Goal: Task Accomplishment & Management: Use online tool/utility

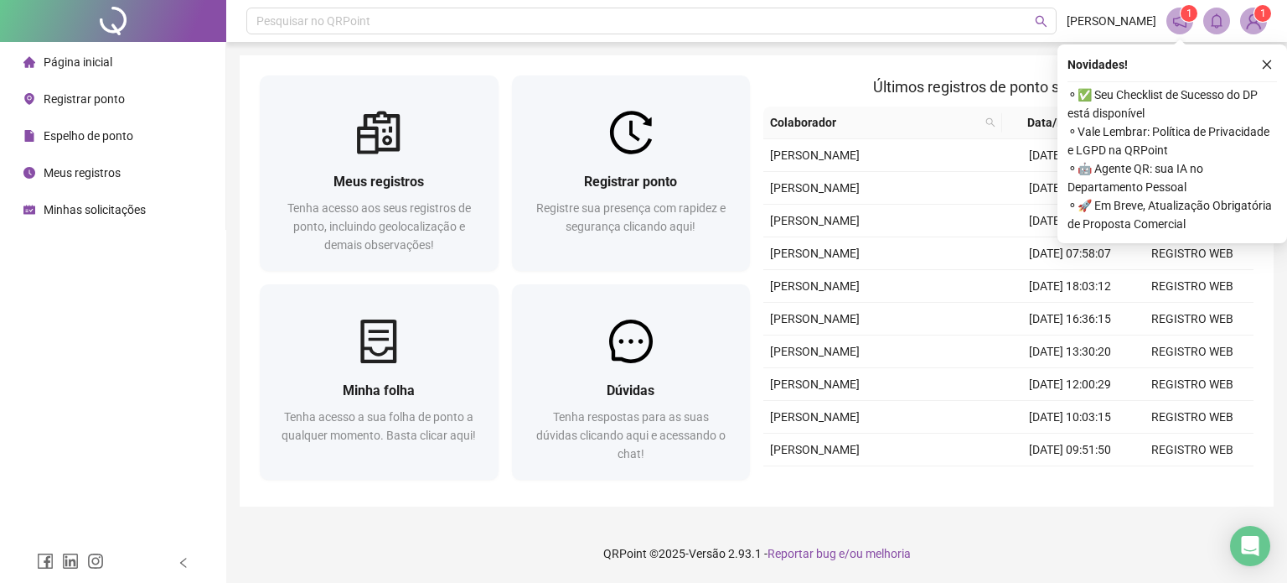
click at [100, 92] on span "Registrar ponto" at bounding box center [84, 98] width 81 height 13
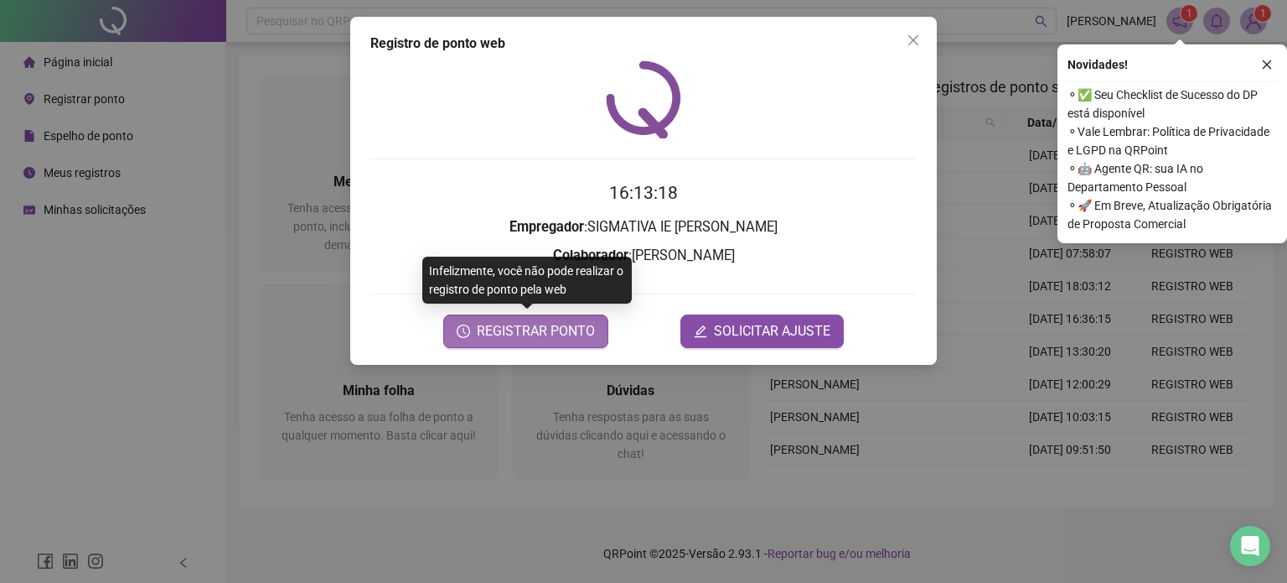
click at [526, 330] on span "REGISTRAR PONTO" at bounding box center [536, 331] width 118 height 20
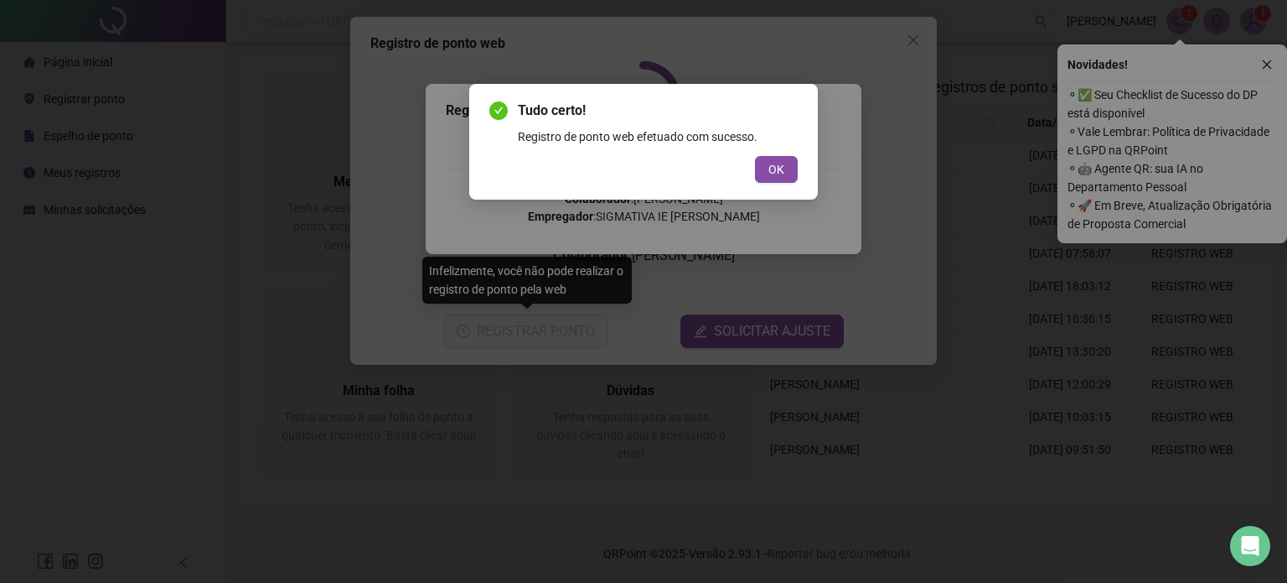
drag, startPoint x: 1162, startPoint y: 236, endPoint x: 1154, endPoint y: 241, distance: 9.1
click at [1158, 238] on div "Tudo certo! Registro de ponto web efetuado com sucesso. OK" at bounding box center [643, 291] width 1287 height 583
click at [771, 165] on span "OK" at bounding box center [777, 169] width 16 height 18
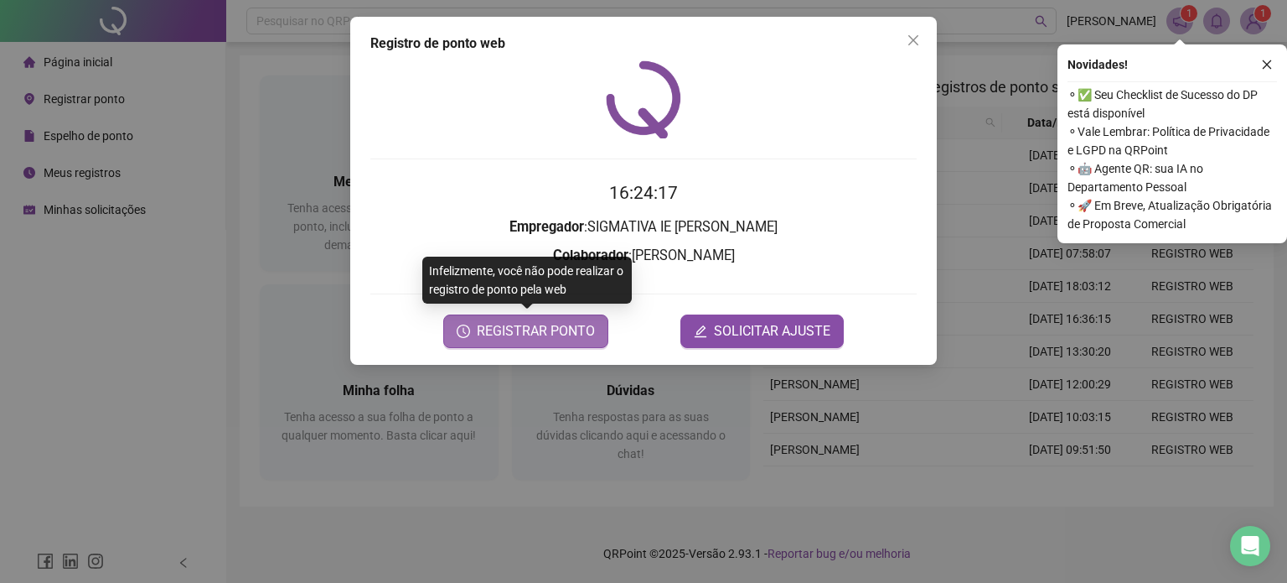
click at [531, 329] on span "REGISTRAR PONTO" at bounding box center [536, 331] width 118 height 20
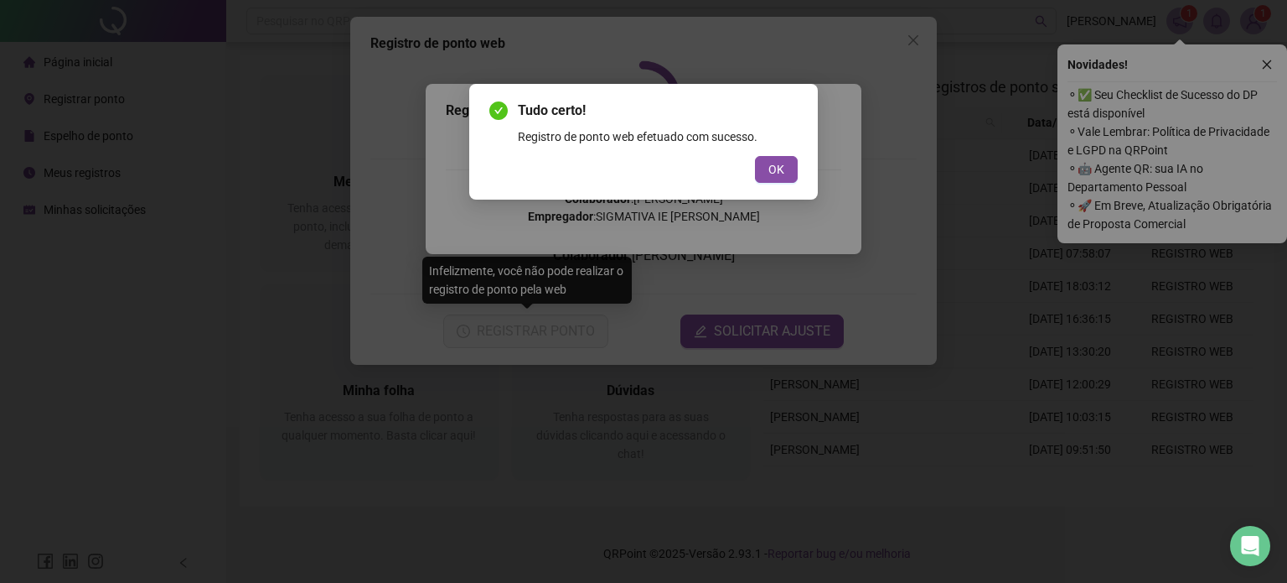
drag, startPoint x: 781, startPoint y: 163, endPoint x: 752, endPoint y: 173, distance: 30.8
click at [781, 163] on span "OK" at bounding box center [777, 169] width 16 height 18
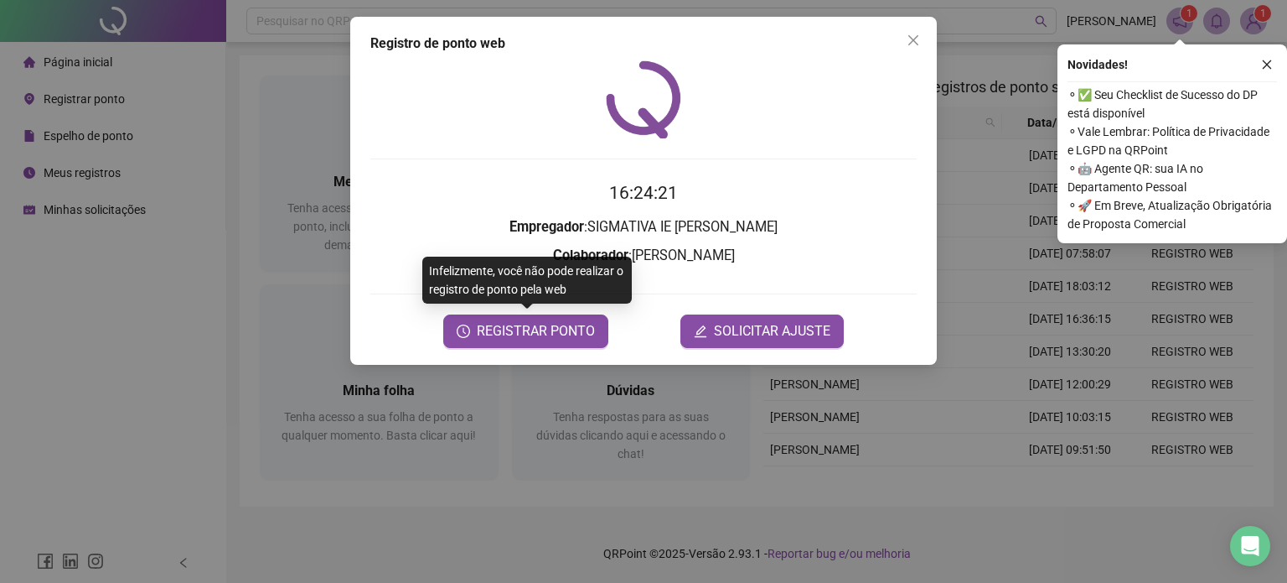
click at [909, 39] on icon "close" at bounding box center [913, 40] width 13 height 13
